Goal: Information Seeking & Learning: Learn about a topic

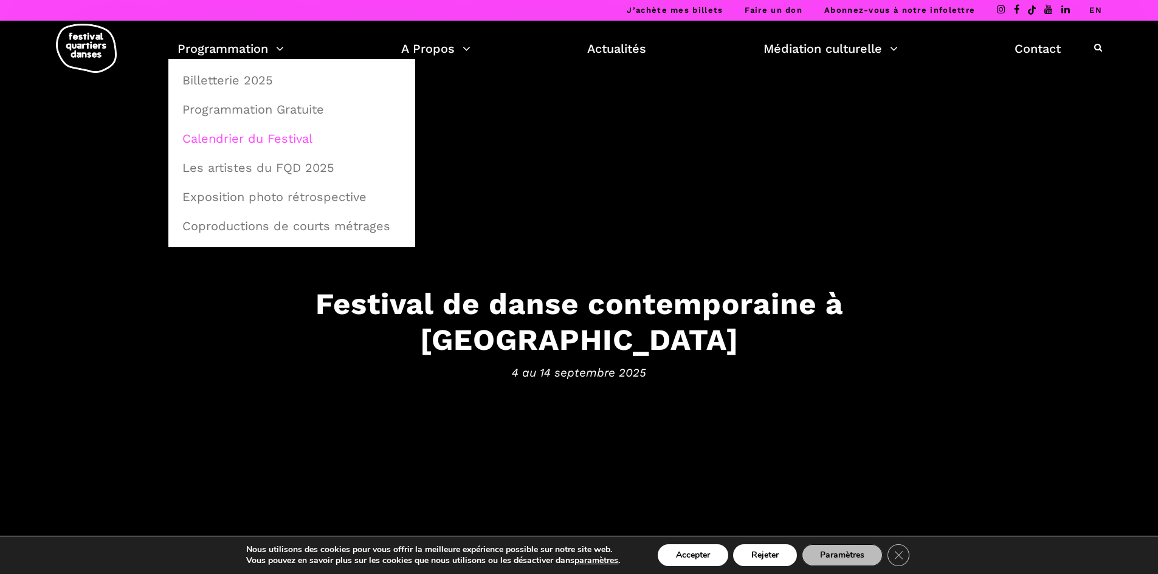
click at [231, 139] on link "Calendrier du Festival" at bounding box center [291, 139] width 233 height 28
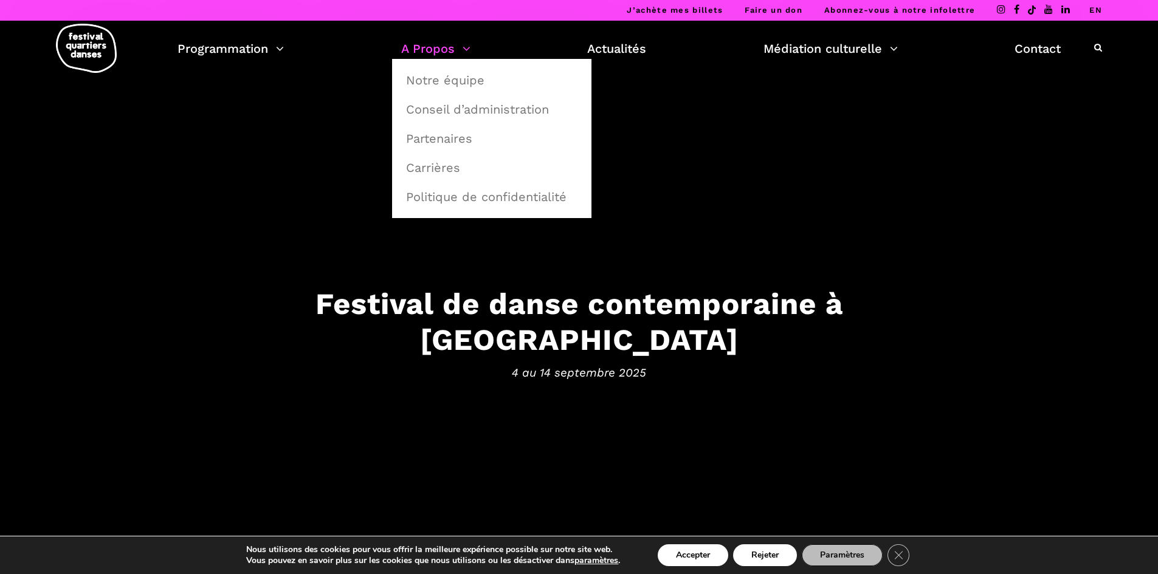
click at [455, 47] on link "A Propos" at bounding box center [435, 48] width 69 height 21
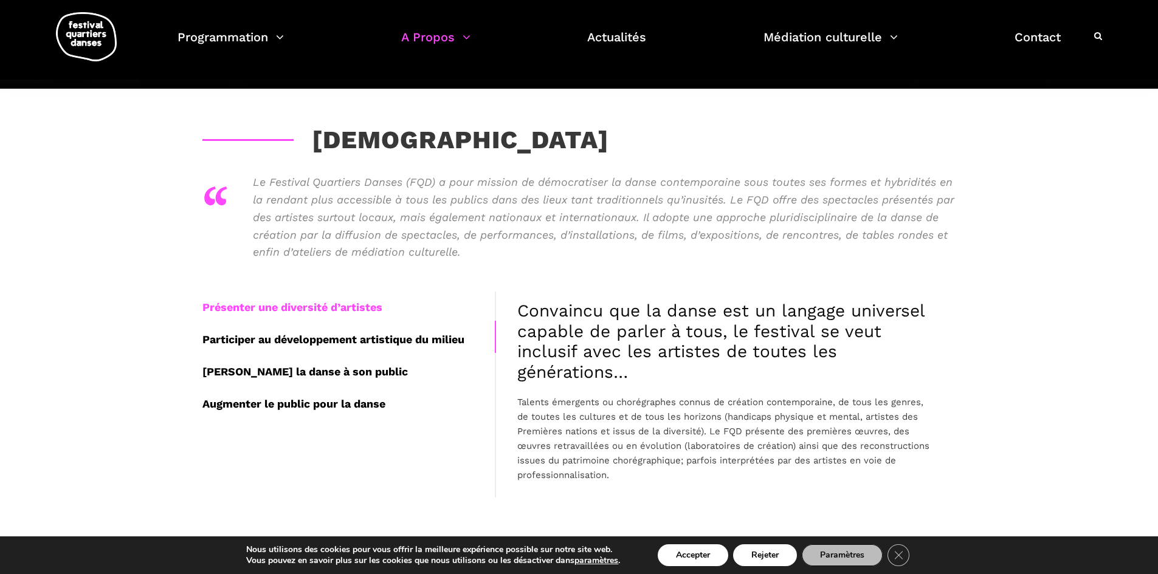
scroll to position [182, 0]
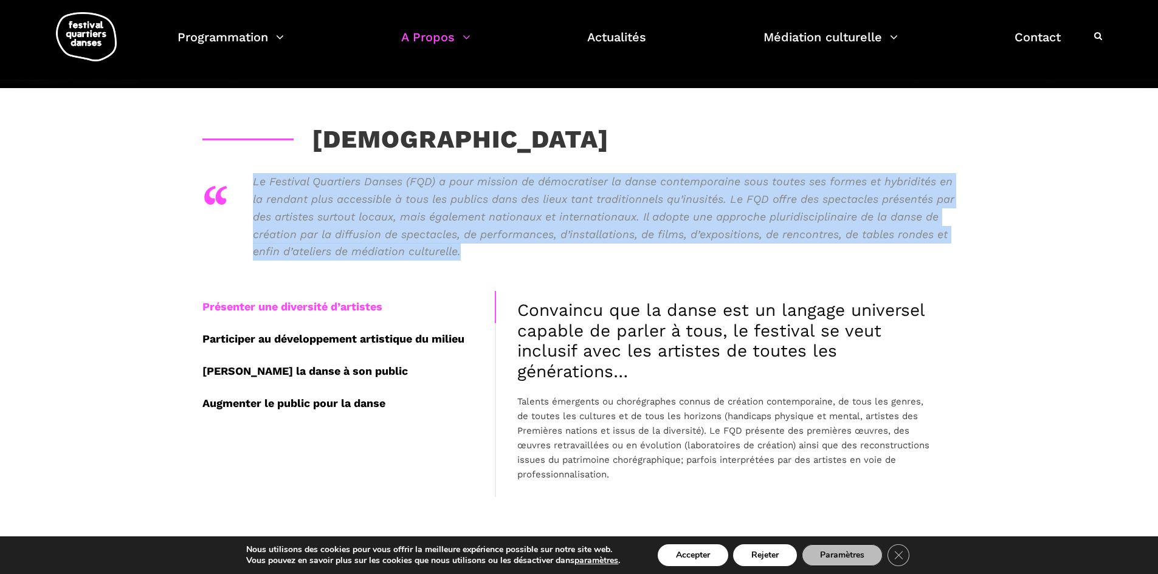
drag, startPoint x: 467, startPoint y: 249, endPoint x: 244, endPoint y: 186, distance: 231.1
click at [244, 186] on div "“ Le Festival Quartiers Danses (FQD) a pour mission de démocratiser la danse co…" at bounding box center [579, 223] width 754 height 100
copy p "Le Festival Quartiers Danses (FQD) a pour mission de démocratiser la danse cont…"
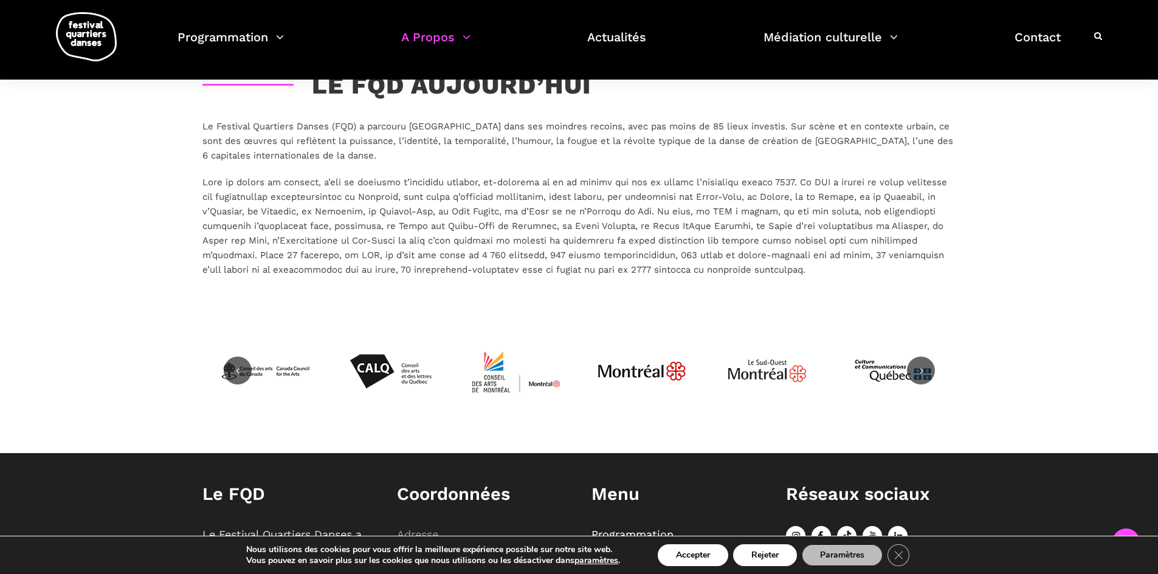
scroll to position [2737, 0]
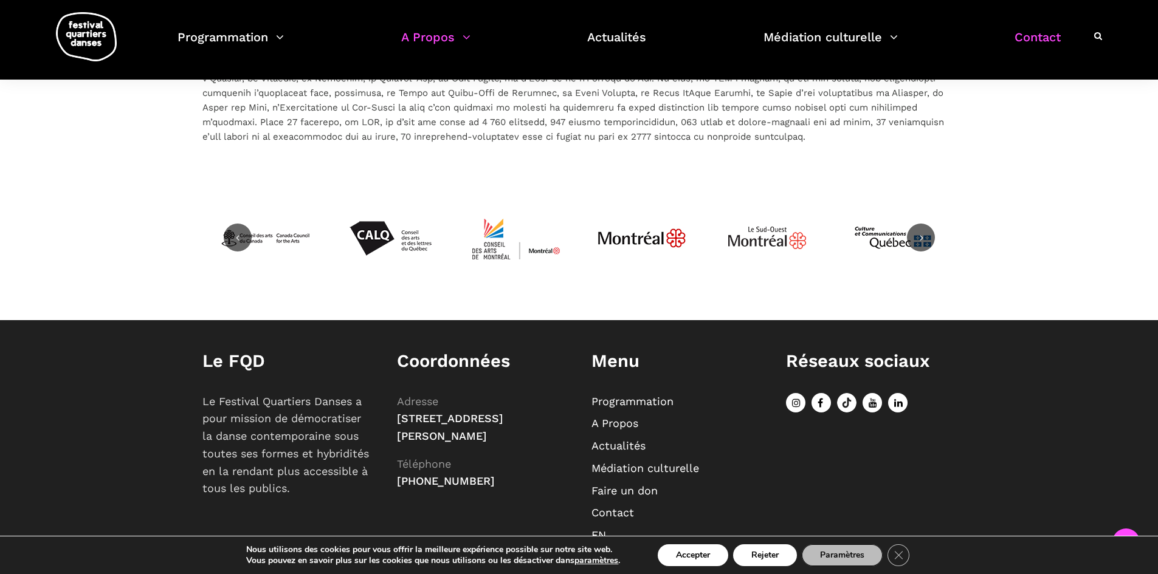
click at [1015, 38] on link "Contact" at bounding box center [1037, 45] width 46 height 36
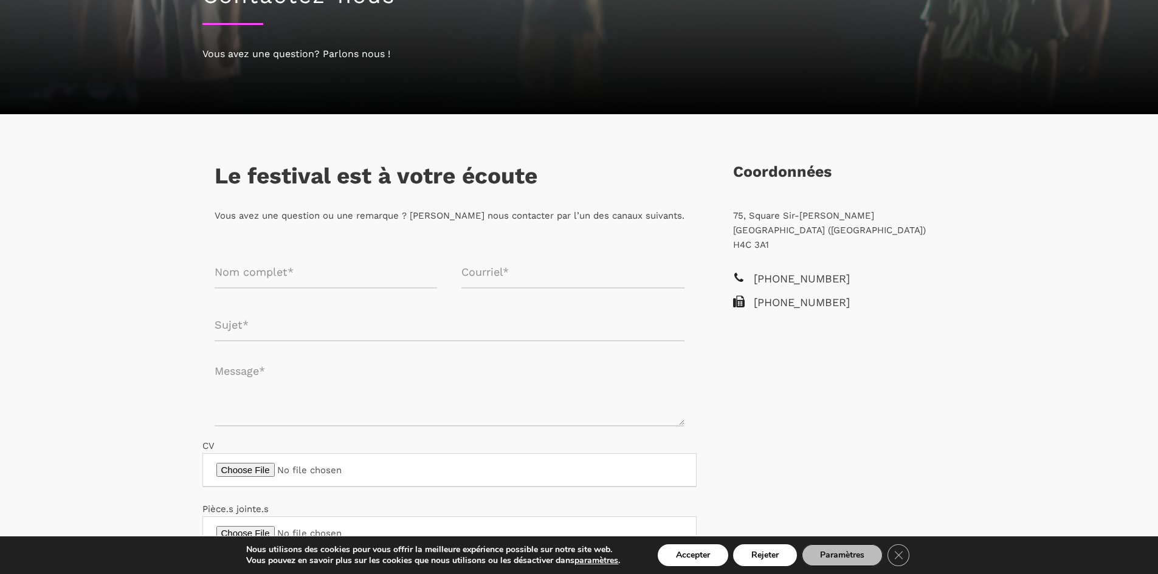
scroll to position [122, 0]
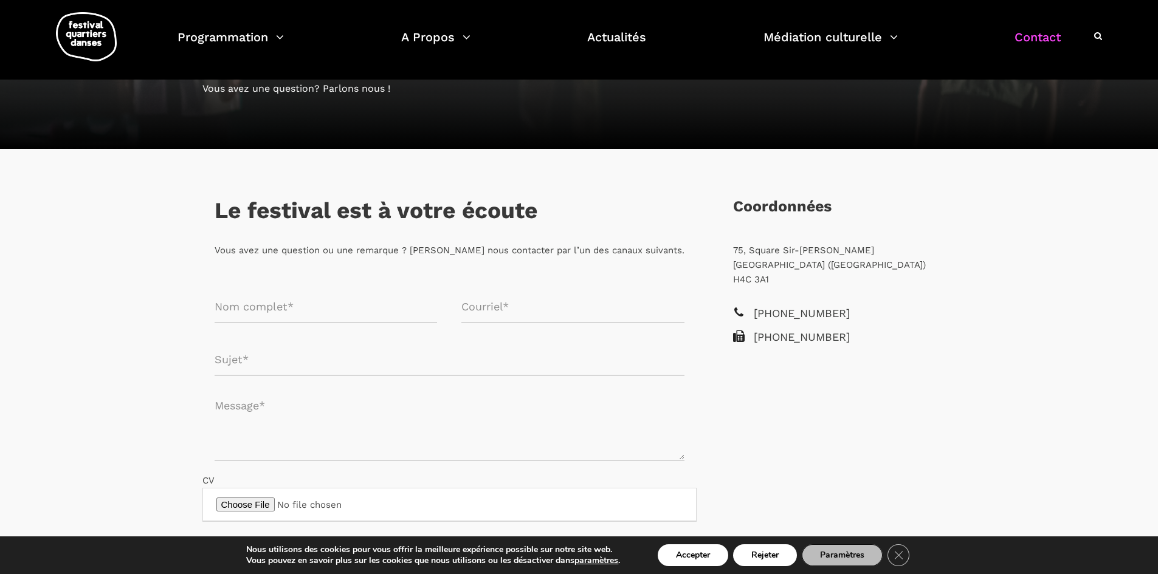
drag, startPoint x: 735, startPoint y: 249, endPoint x: 907, endPoint y: 253, distance: 172.0
click at [907, 253] on p "75, Square Sir-Georges-Étienne-Cartier Montréal (Québec) H4C 3A1" at bounding box center [838, 265] width 211 height 44
click at [617, 36] on link "Actualités" at bounding box center [616, 45] width 59 height 36
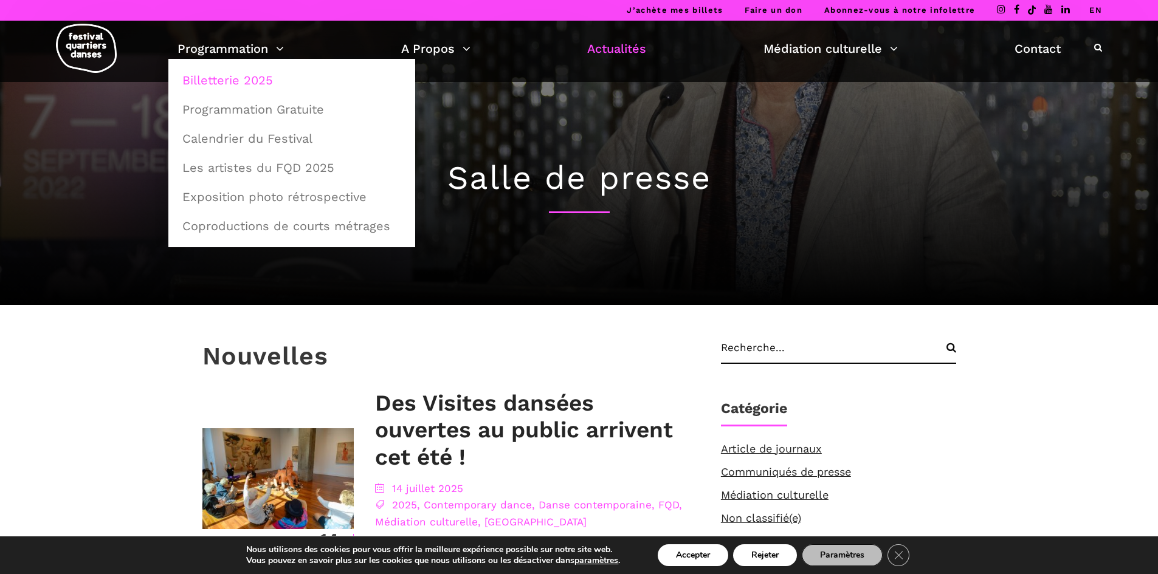
click at [250, 86] on link "Billetterie 2025" at bounding box center [291, 80] width 233 height 28
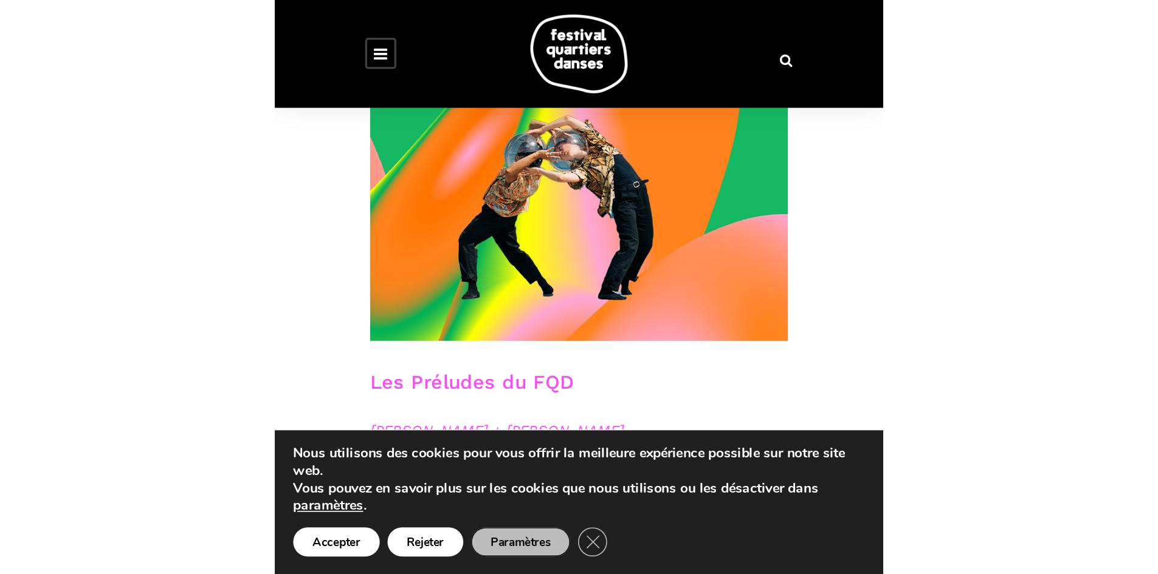
scroll to position [2960, 0]
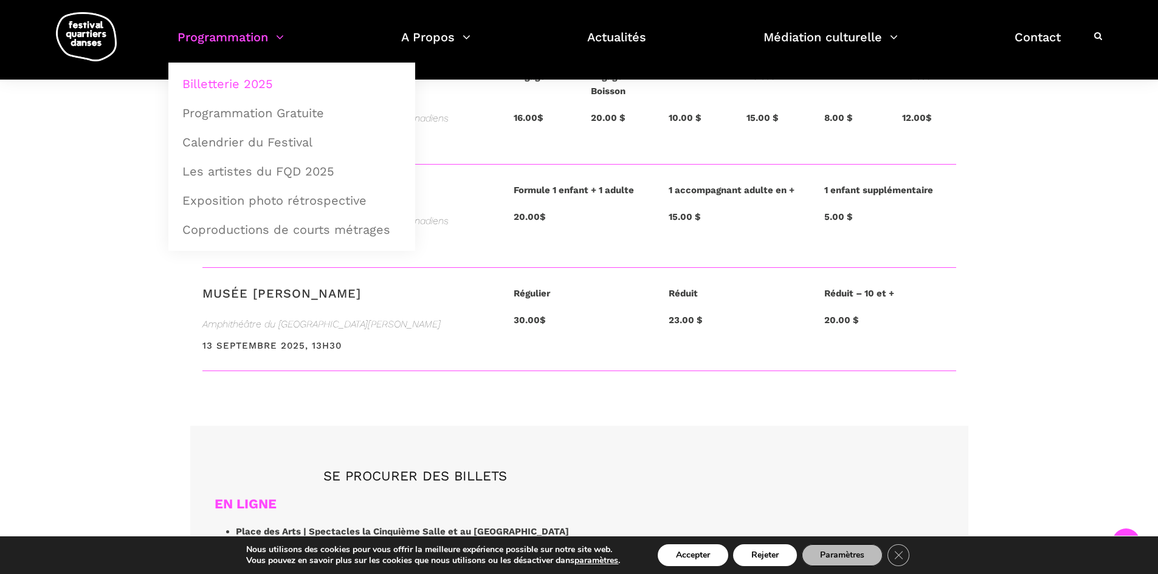
click at [91, 34] on img at bounding box center [86, 36] width 61 height 49
